Goal: Task Accomplishment & Management: Understand process/instructions

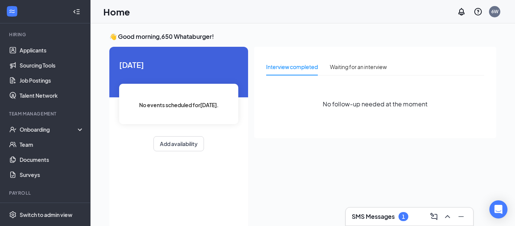
scroll to position [70, 0]
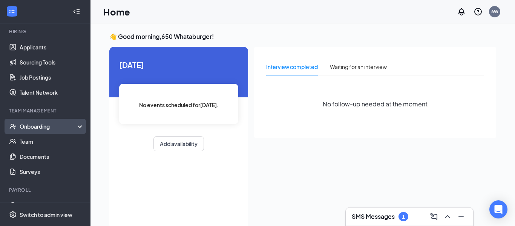
click at [36, 130] on div "Onboarding" at bounding box center [45, 126] width 90 height 15
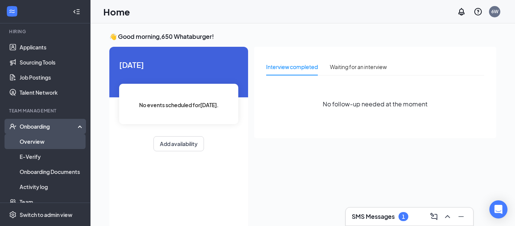
click at [31, 148] on link "Overview" at bounding box center [52, 141] width 64 height 15
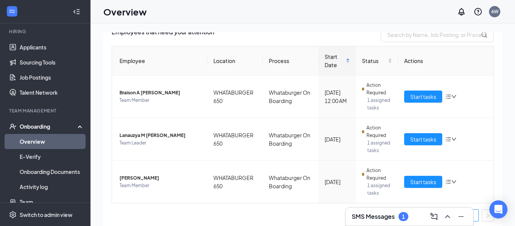
scroll to position [63, 0]
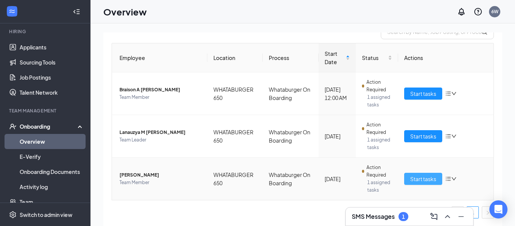
click at [419, 179] on span "Start tasks" at bounding box center [423, 178] width 26 height 8
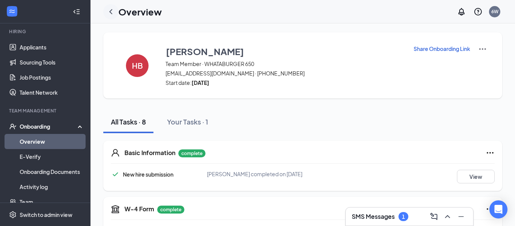
click at [112, 14] on icon "ChevronLeft" at bounding box center [110, 11] width 9 height 9
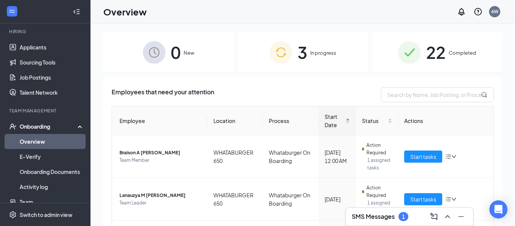
click at [365, 137] on td "Action Required 1 assigned tasks" at bounding box center [377, 156] width 42 height 43
